Goal: Task Accomplishment & Management: Use online tool/utility

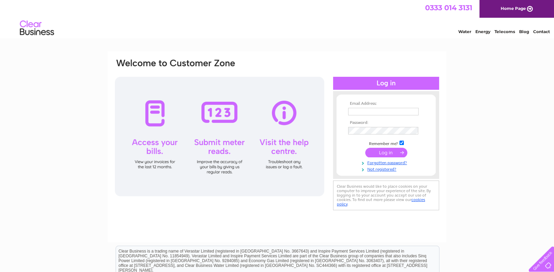
click at [380, 110] on input "text" at bounding box center [383, 112] width 70 height 8
type input "esmmoss1@btinternet.com"
click at [379, 153] on input "submit" at bounding box center [386, 154] width 42 height 10
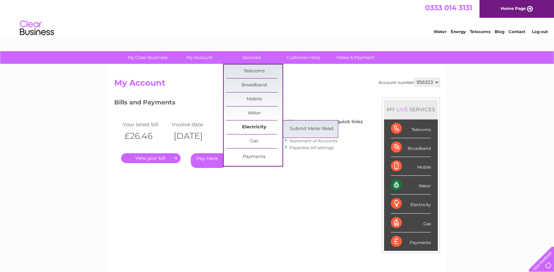
click at [242, 124] on link "Electricity" at bounding box center [254, 128] width 56 height 14
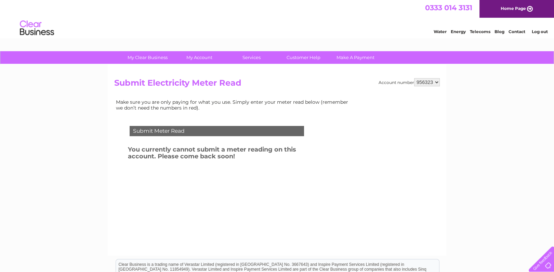
click at [434, 81] on select "956323 977582" at bounding box center [427, 82] width 26 height 8
select select "977582"
click at [414, 78] on select "956323 977582" at bounding box center [427, 82] width 26 height 8
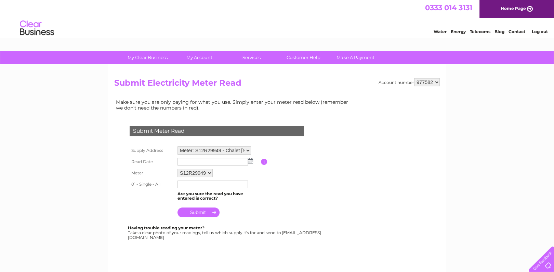
click at [219, 160] on input "text" at bounding box center [212, 162] width 70 height 8
click at [250, 162] on img at bounding box center [250, 161] width 5 height 5
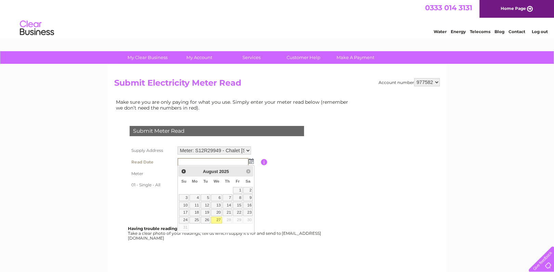
click at [218, 217] on link "27" at bounding box center [216, 220] width 11 height 7
type input "2025/08/27"
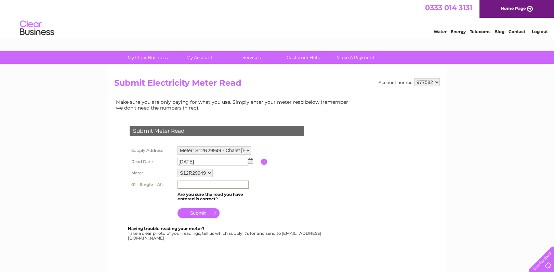
click at [203, 181] on input "text" at bounding box center [212, 185] width 71 height 8
type input "39896"
click at [200, 212] on input "submit" at bounding box center [198, 213] width 42 height 10
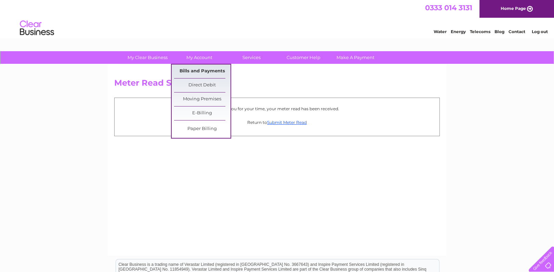
click at [199, 73] on link "Bills and Payments" at bounding box center [202, 72] width 56 height 14
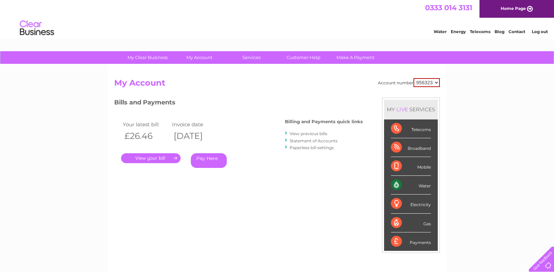
click at [300, 135] on link "View previous bills" at bounding box center [308, 133] width 38 height 5
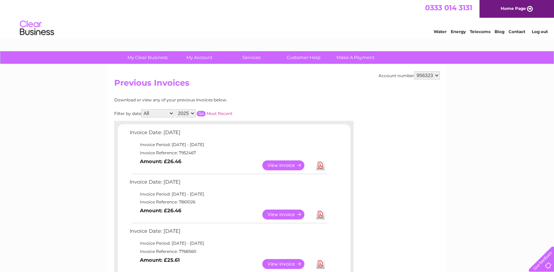
click at [321, 164] on link "Download" at bounding box center [320, 166] width 9 height 10
click at [435, 75] on select "956323 977582" at bounding box center [427, 75] width 26 height 8
select select "977582"
click at [414, 71] on select "956323 977582" at bounding box center [427, 75] width 26 height 8
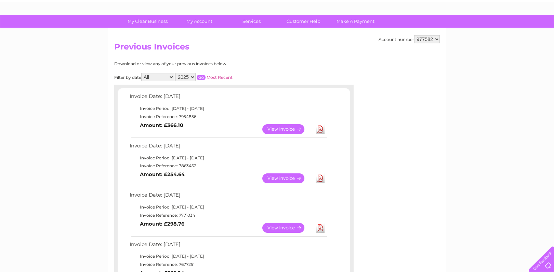
click at [321, 128] on link "Download" at bounding box center [320, 129] width 9 height 10
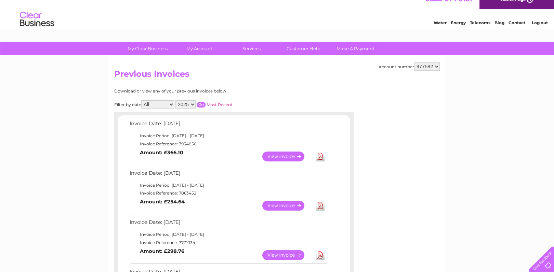
scroll to position [0, 0]
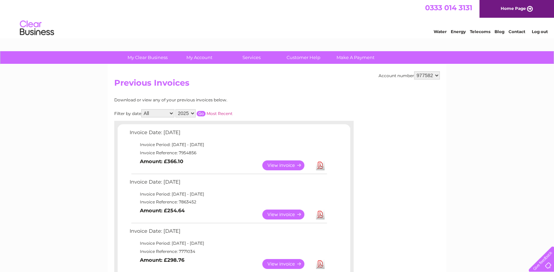
click at [540, 29] on link "Log out" at bounding box center [539, 31] width 16 height 5
